Goal: Task Accomplishment & Management: Use online tool/utility

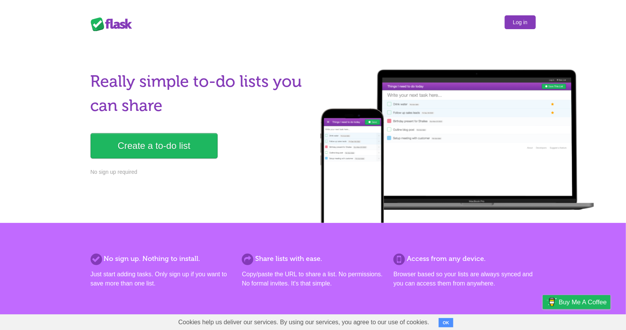
click at [510, 16] on link "Log in" at bounding box center [520, 22] width 31 height 14
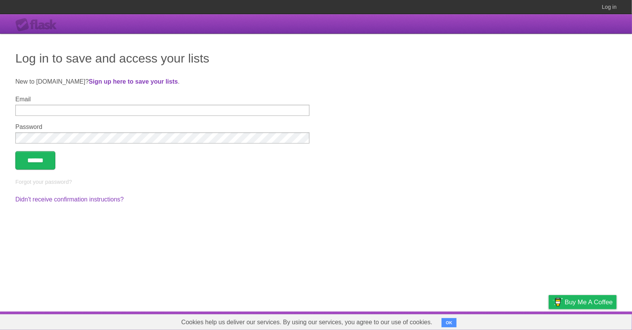
type input "**********"
click at [15, 151] on input "******" at bounding box center [35, 160] width 40 height 18
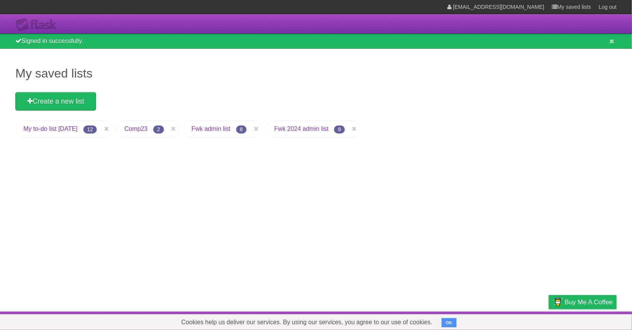
click at [222, 129] on link "Fwk admin list" at bounding box center [211, 128] width 39 height 7
click at [307, 124] on li "Fwk 2024 admin list 8" at bounding box center [313, 129] width 94 height 18
click at [312, 130] on link "Fwk 2024 admin list" at bounding box center [301, 128] width 54 height 7
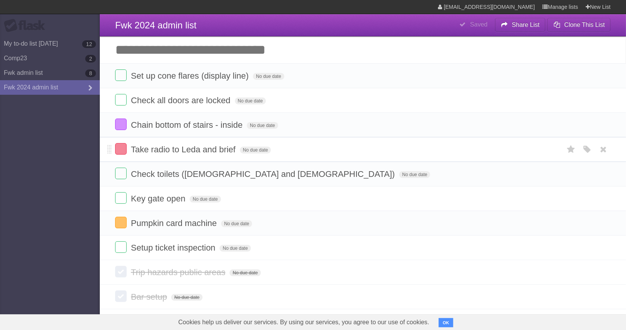
scroll to position [51, 0]
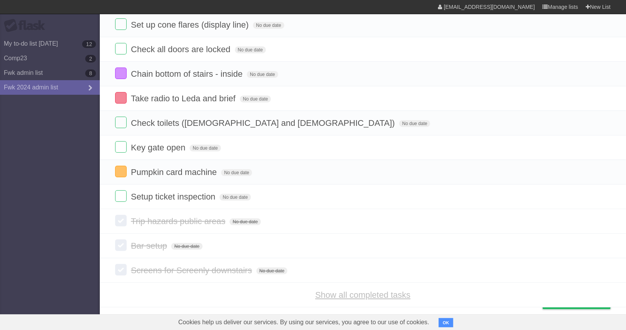
click at [352, 291] on link "Show all completed tasks" at bounding box center [362, 295] width 95 height 10
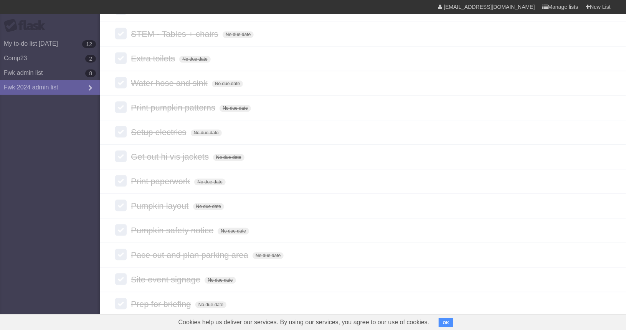
scroll to position [948, 0]
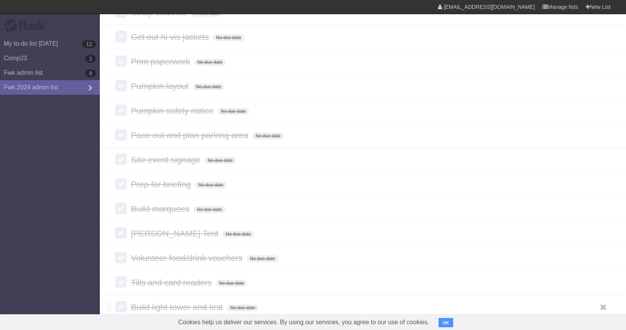
drag, startPoint x: 110, startPoint y: 28, endPoint x: 261, endPoint y: 299, distance: 309.8
copy div "Fwk 2024 admin list Saved Share List Share link to list Embed list Email to you…"
